Goal: Task Accomplishment & Management: Manage account settings

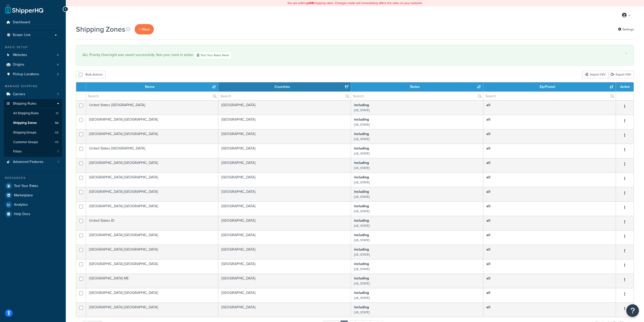
select select "15"
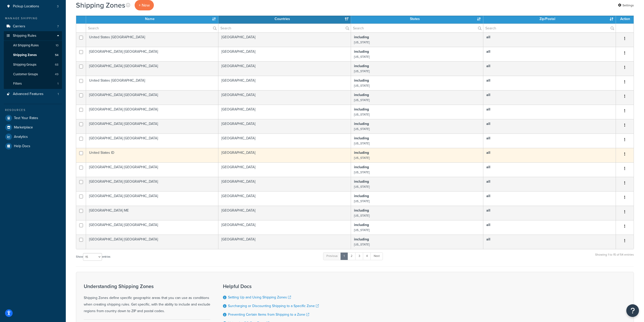
scroll to position [126, 0]
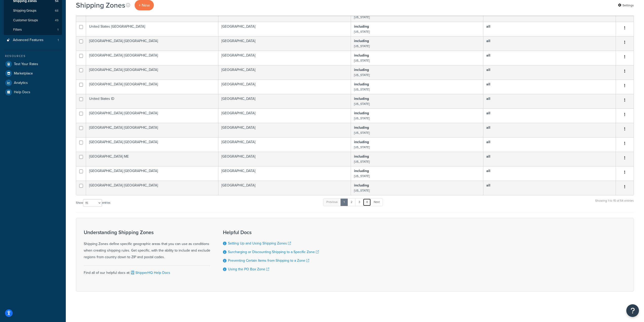
click at [367, 202] on link "4" at bounding box center [367, 202] width 8 height 8
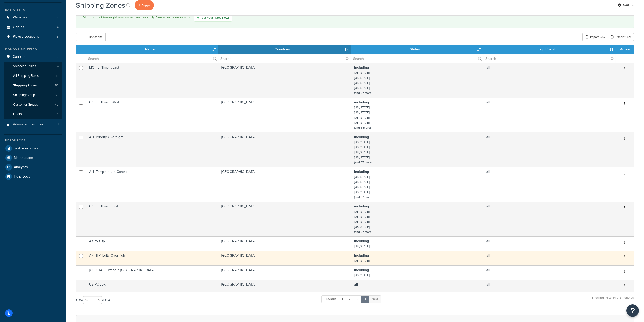
scroll to position [0, 0]
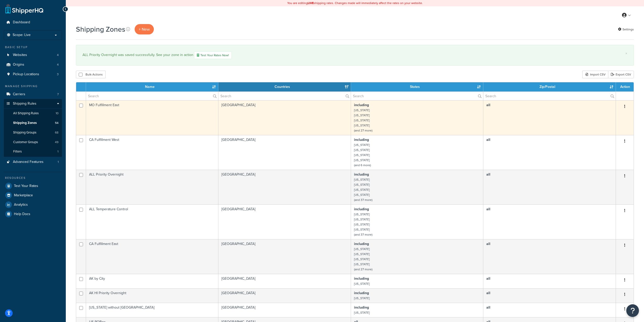
click at [392, 113] on td "including Alabama Arkansas Connecticut Florida (and 27 more)" at bounding box center [417, 117] width 132 height 35
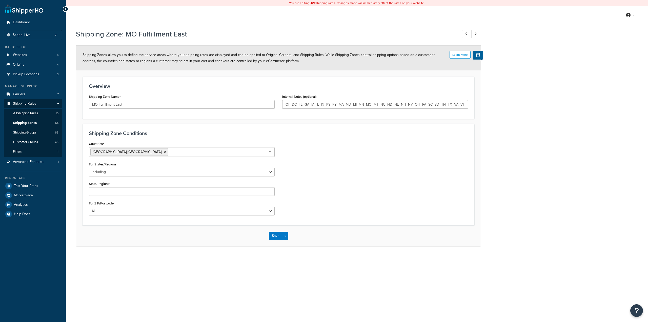
select select "including"
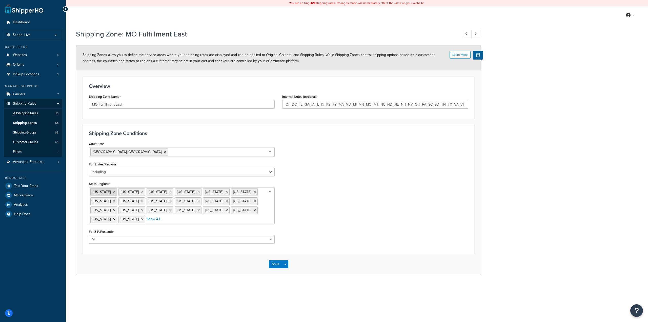
click at [113, 192] on icon at bounding box center [114, 191] width 2 height 3
click at [307, 244] on div "Countries United States USA All Countries ALL Afghanistan AFG Albania ALB Alger…" at bounding box center [278, 193] width 387 height 107
click at [274, 263] on button "Save" at bounding box center [276, 264] width 14 height 8
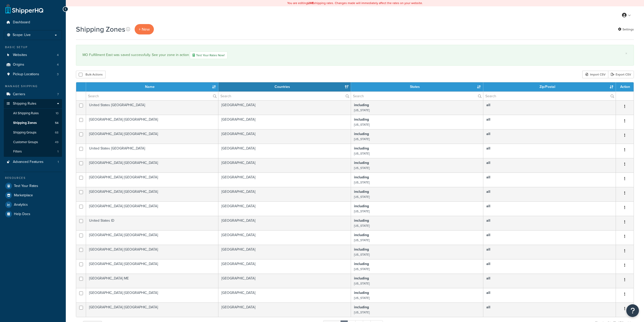
select select "15"
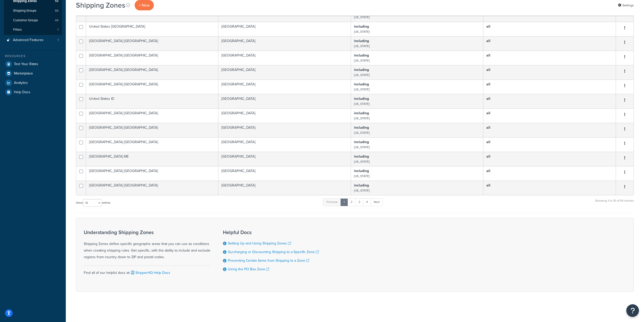
scroll to position [126, 0]
click at [369, 203] on link "4" at bounding box center [367, 202] width 8 height 8
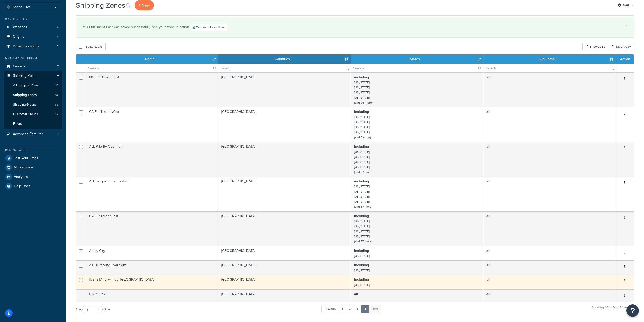
scroll to position [0, 0]
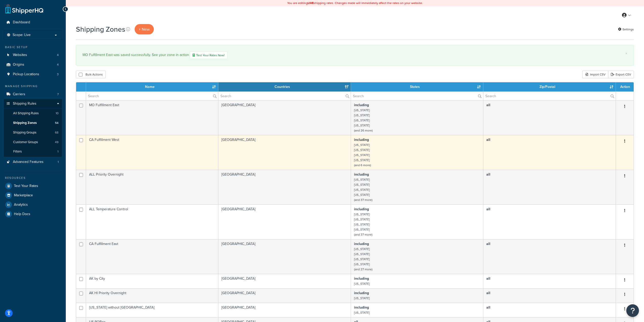
click at [394, 156] on td "including Alabama Arizona California Colorado (and 6 more)" at bounding box center [417, 152] width 132 height 35
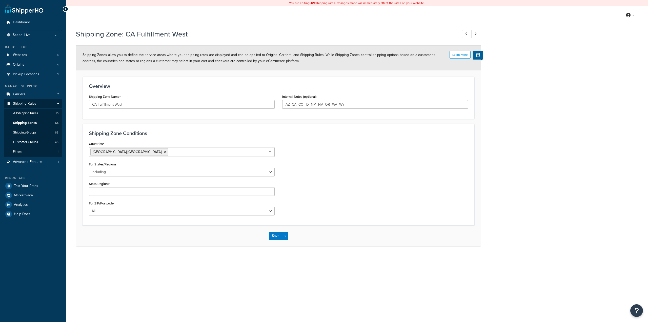
select select "including"
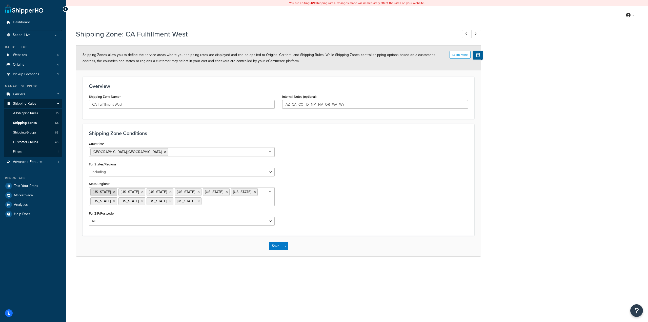
click at [113, 192] on icon at bounding box center [114, 191] width 2 height 3
click at [325, 225] on div "Countries United States USA All Countries ALL Afghanistan AFG Albania ALB Alger…" at bounding box center [278, 184] width 387 height 89
click at [276, 244] on button "Save" at bounding box center [276, 246] width 14 height 8
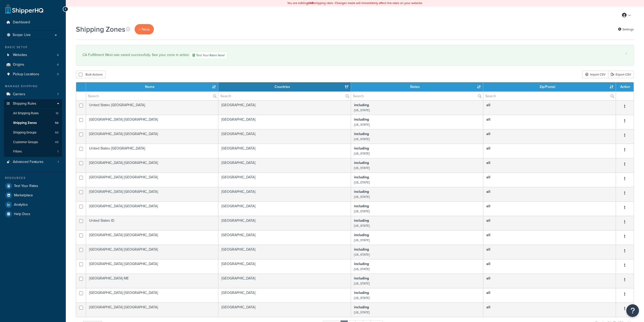
select select "15"
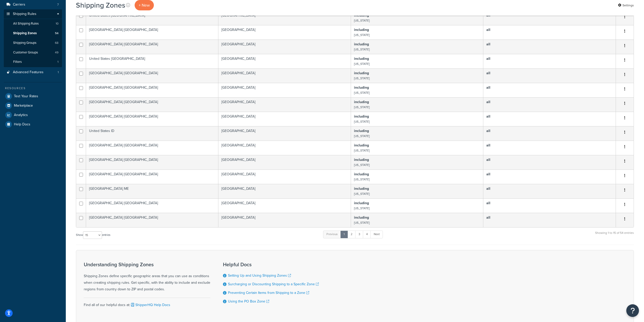
scroll to position [126, 0]
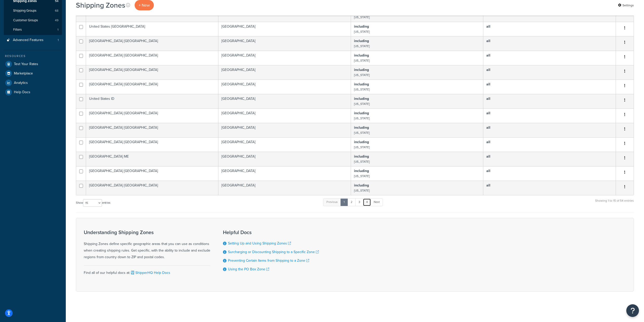
click at [367, 203] on link "4" at bounding box center [367, 202] width 8 height 8
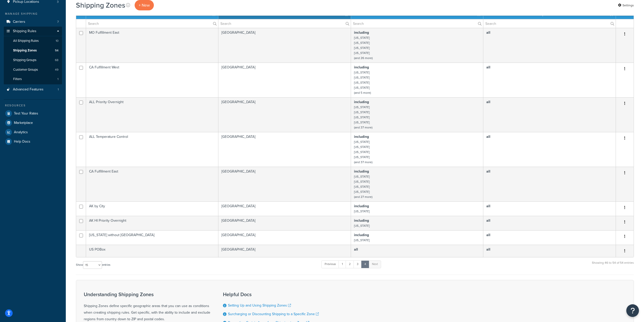
scroll to position [0, 0]
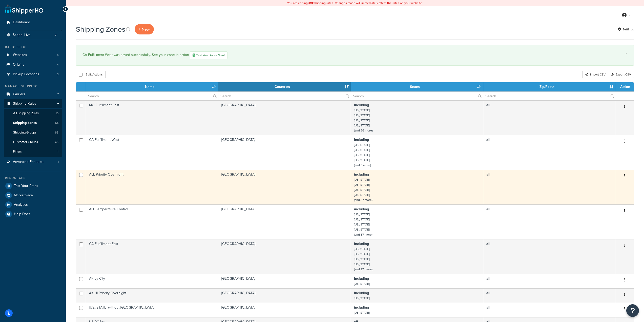
click at [376, 186] on td "including Alabama Arizona California Colorado (and 37 more)" at bounding box center [417, 187] width 132 height 35
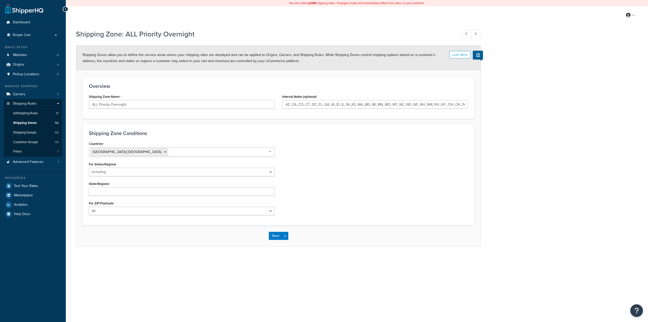
select select "including"
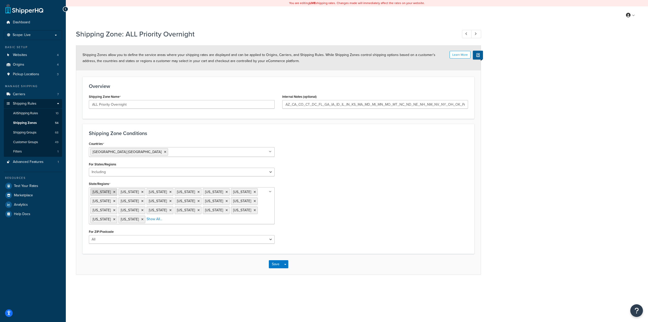
click at [113, 192] on icon at bounding box center [114, 191] width 2 height 3
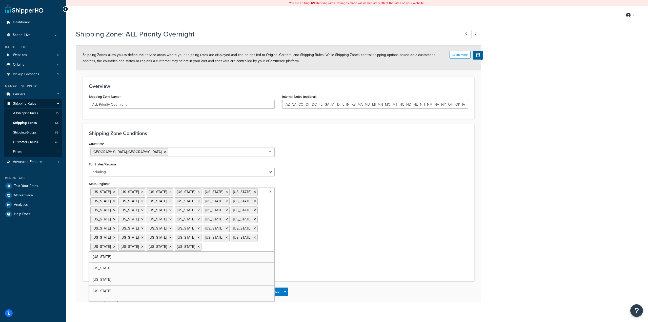
click at [320, 246] on div "Countries United States USA All Countries ALL Afghanistan AFG Albania ALB Alger…" at bounding box center [278, 207] width 387 height 135
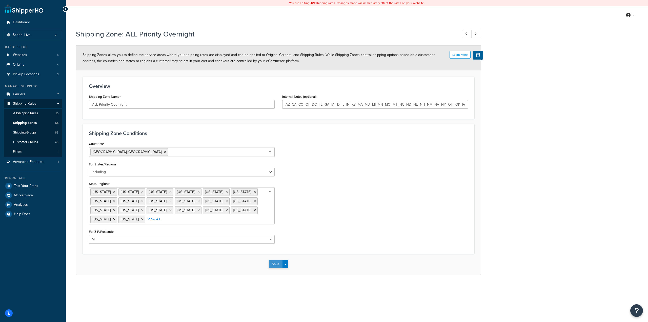
click at [279, 265] on button "Save" at bounding box center [276, 264] width 14 height 8
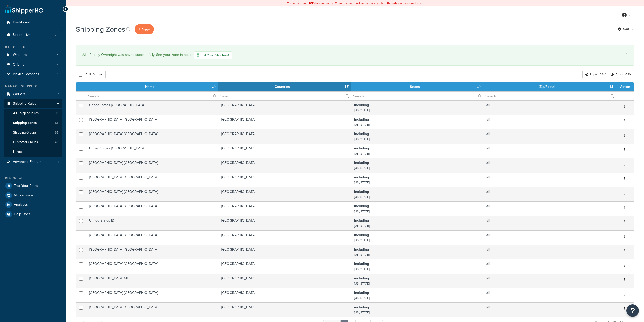
select select "15"
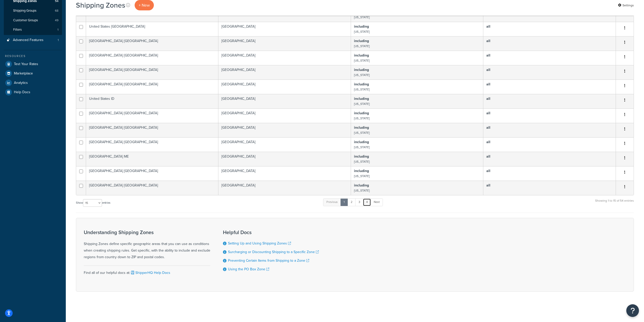
click at [368, 204] on link "4" at bounding box center [367, 202] width 8 height 8
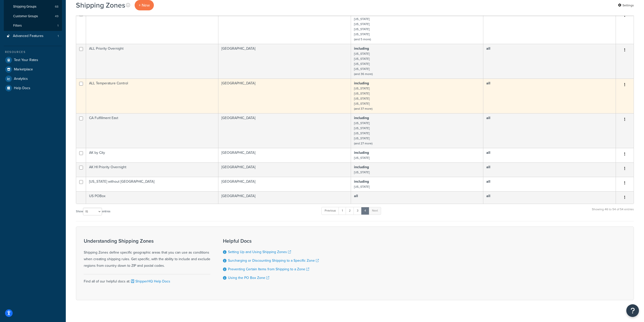
click at [392, 91] on td "including Alabama Arizona California Colorado (and 37 more)" at bounding box center [417, 95] width 132 height 35
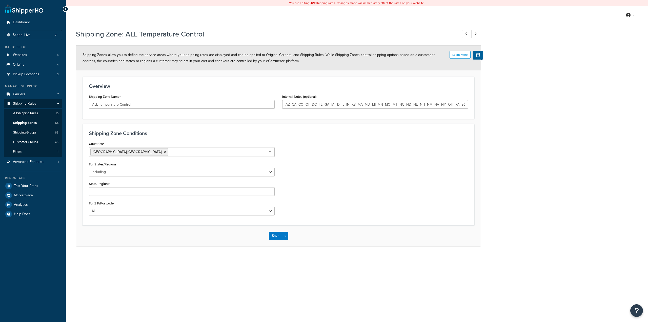
select select "including"
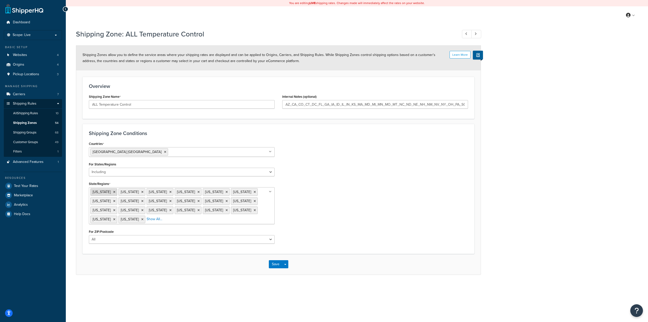
click at [113, 193] on icon at bounding box center [114, 191] width 2 height 3
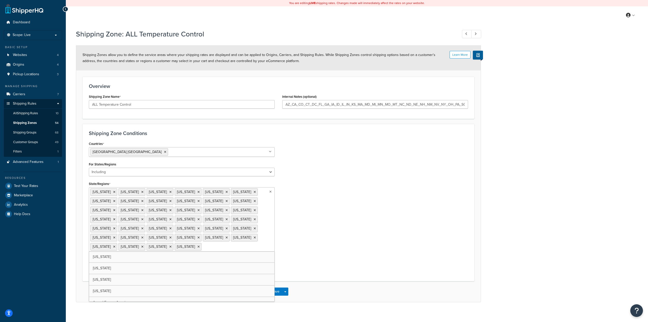
click at [324, 230] on div "Countries United States USA All Countries ALL Afghanistan AFG Albania ALB Alger…" at bounding box center [278, 207] width 387 height 135
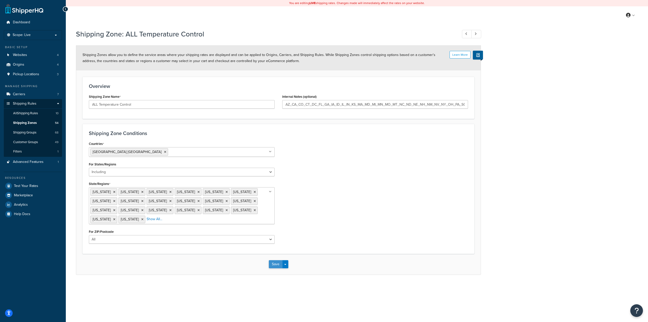
click at [274, 261] on button "Save" at bounding box center [276, 264] width 14 height 8
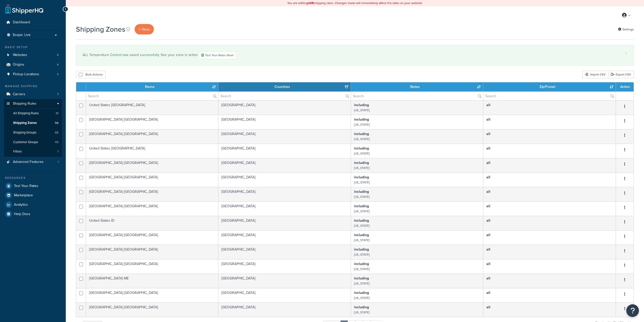
select select "15"
